Goal: Task Accomplishment & Management: Manage account settings

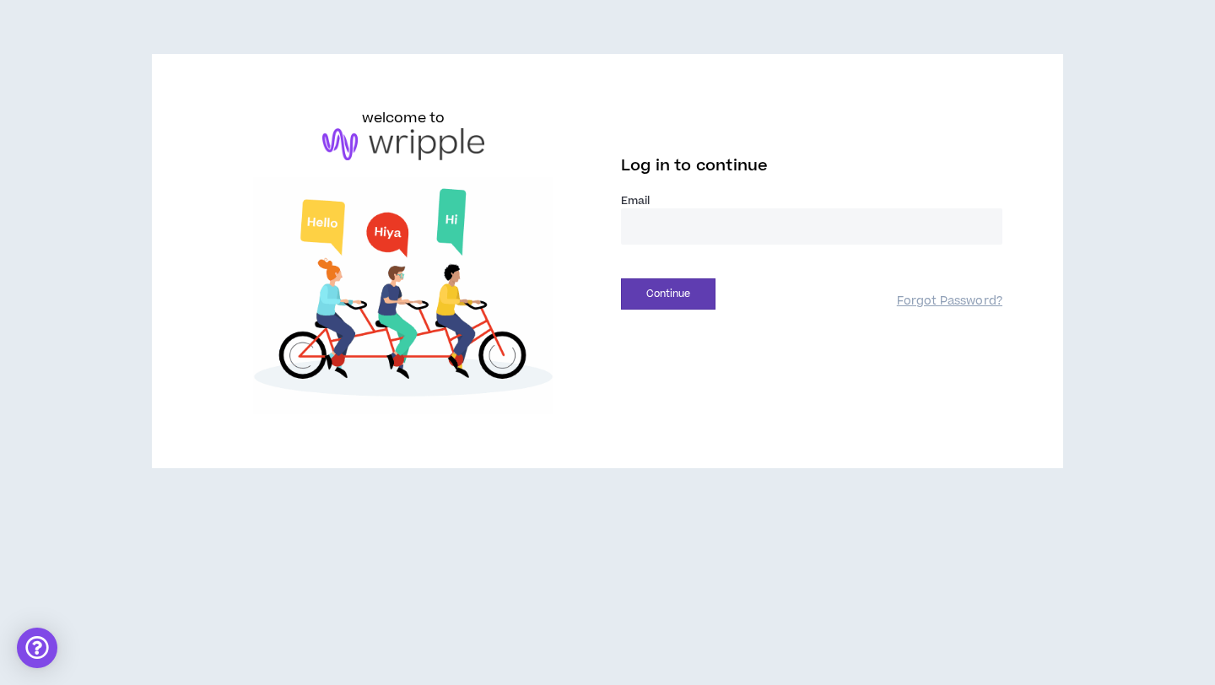
click at [811, 229] on input "email" at bounding box center [811, 226] width 381 height 36
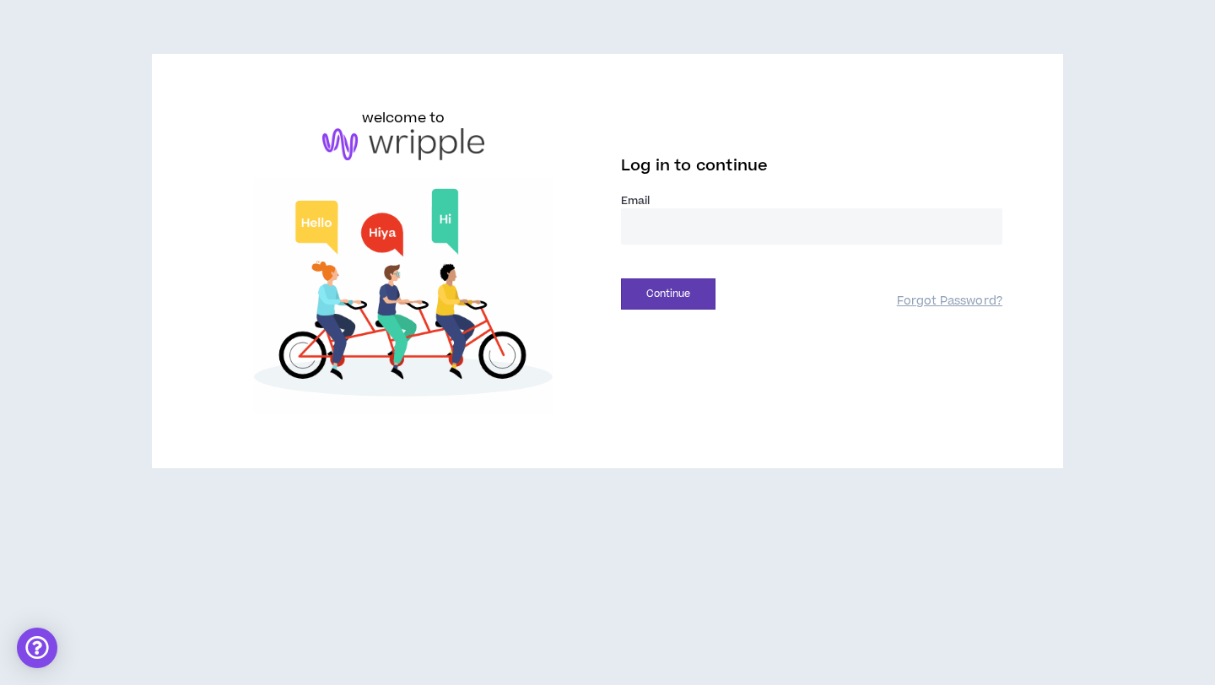
type input "**********"
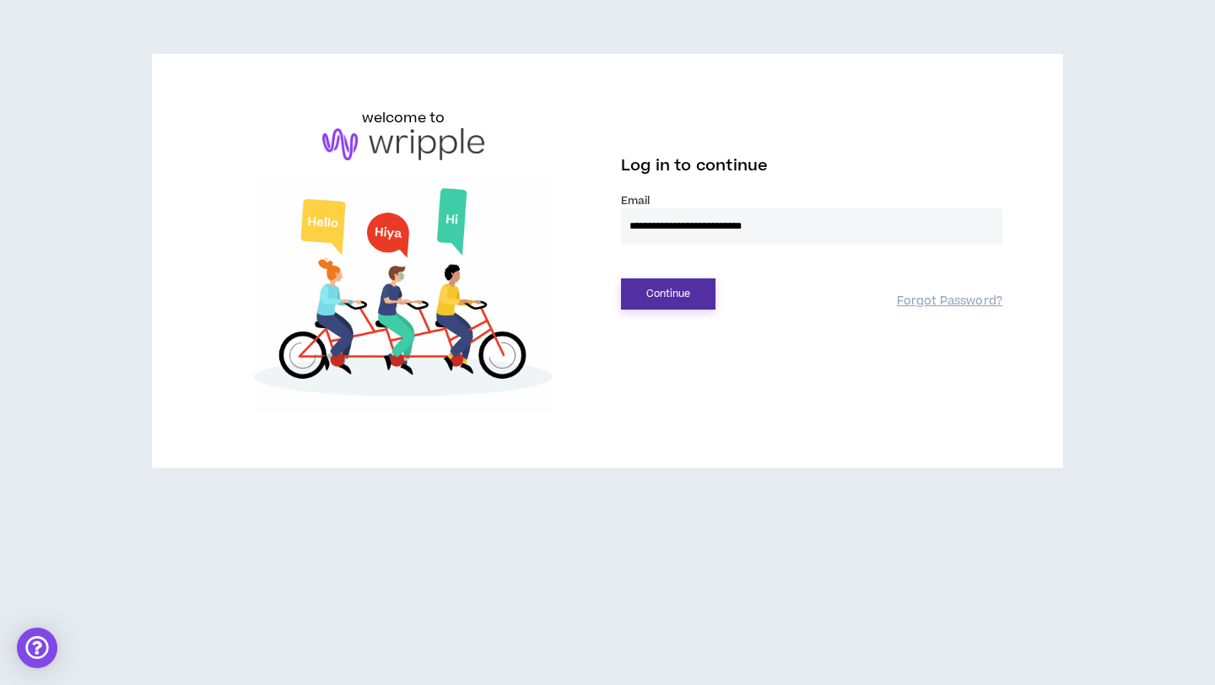
click at [687, 294] on button "Continue" at bounding box center [668, 293] width 94 height 31
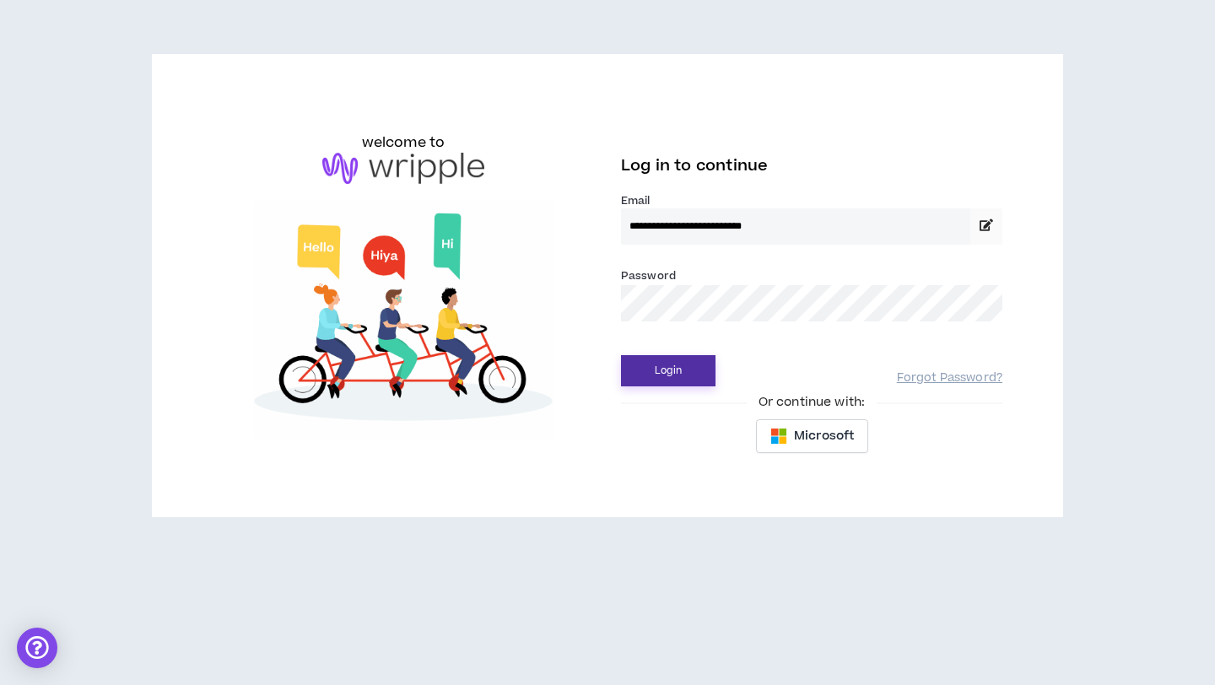
click at [670, 378] on button "Login" at bounding box center [668, 370] width 94 height 31
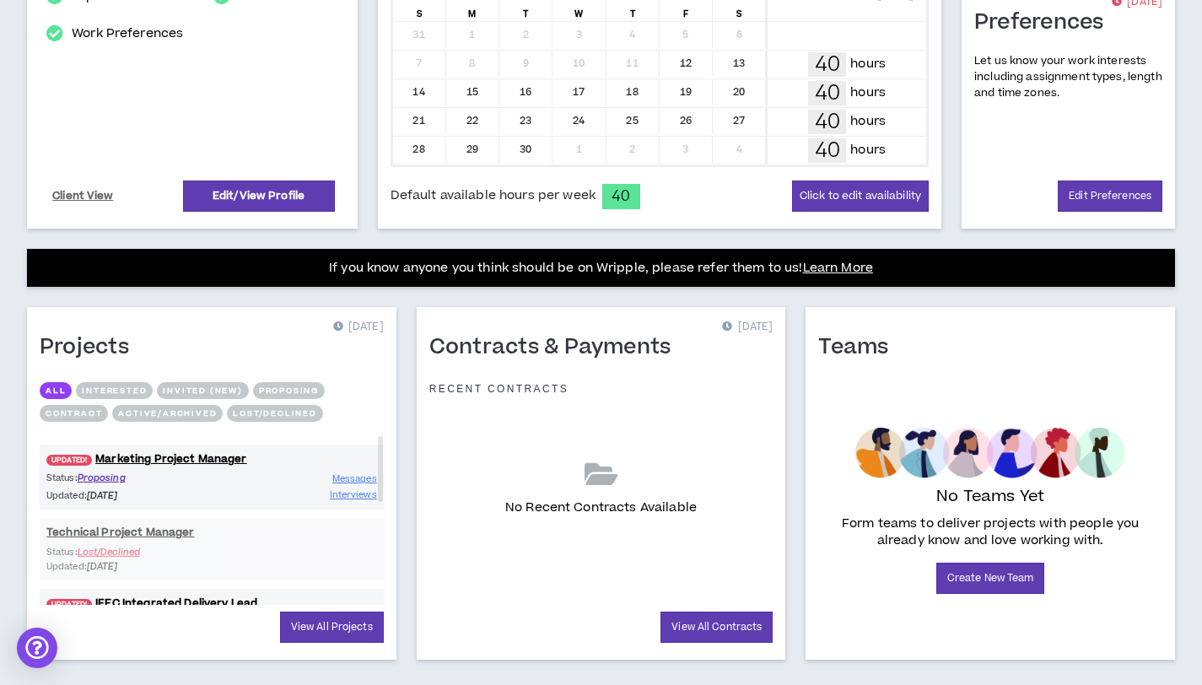
scroll to position [454, 0]
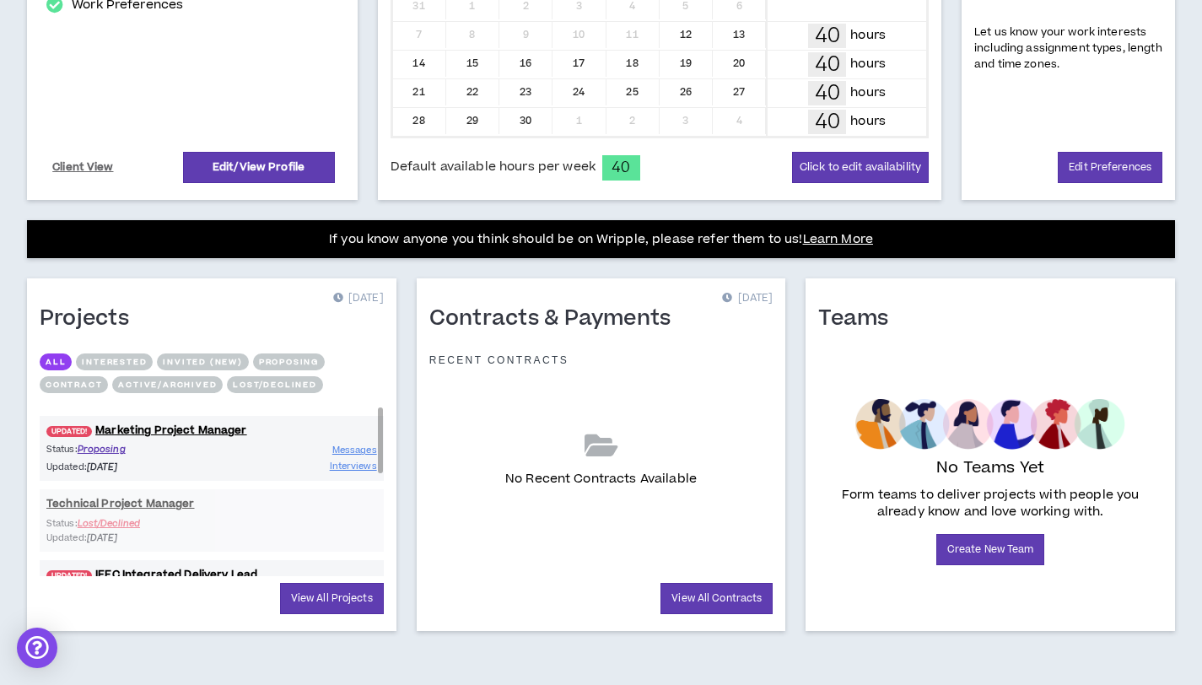
click at [261, 457] on div "Status: Proposing Updated: [DATE] Messages Interviews" at bounding box center [212, 458] width 344 height 32
click at [218, 428] on link "UPDATED! Marketing Project Manager" at bounding box center [212, 431] width 344 height 16
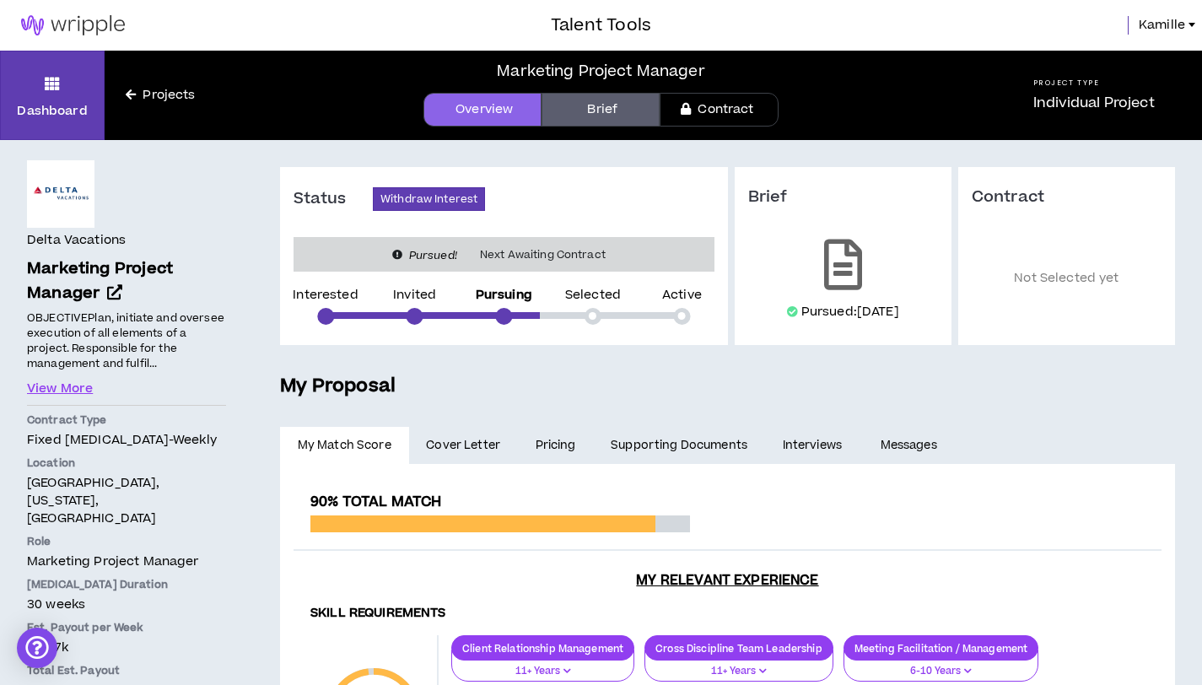
click at [96, 30] on img at bounding box center [73, 25] width 146 height 20
